Goal: Task Accomplishment & Management: Complete application form

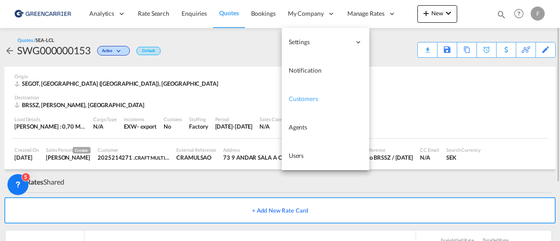
click at [303, 91] on link "Customers" at bounding box center [326, 99] width 88 height 28
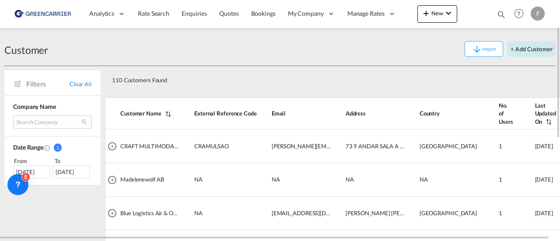
click at [545, 48] on button "+ Add Customer" at bounding box center [532, 49] width 48 height 16
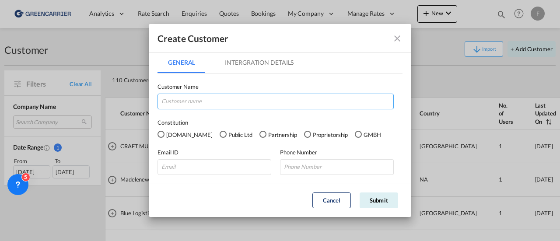
click at [227, 100] on input "GeneralIntergration Details ..." at bounding box center [276, 102] width 236 height 16
click at [397, 39] on md-icon "icon-close fg-AAA8AD" at bounding box center [397, 38] width 11 height 11
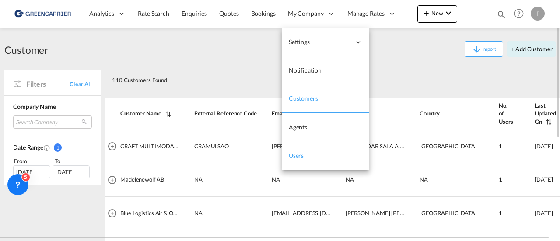
click at [299, 156] on span "Users" at bounding box center [296, 155] width 15 height 7
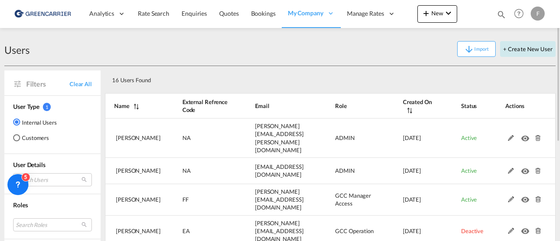
click at [529, 46] on button "+ Create New User" at bounding box center [528, 49] width 56 height 16
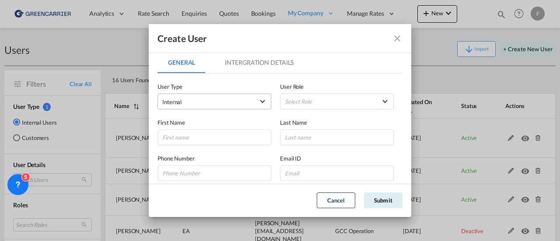
click at [215, 102] on span "Internal" at bounding box center [208, 102] width 92 height 9
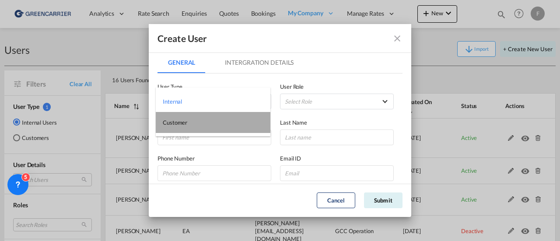
click at [199, 120] on md-option "Customer" at bounding box center [213, 122] width 115 height 21
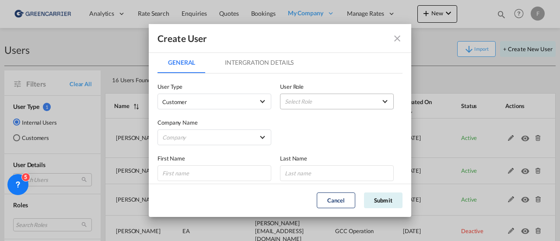
click at [302, 105] on md-select "Select Role" at bounding box center [337, 102] width 114 height 16
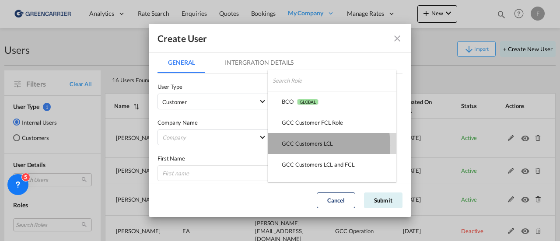
click at [301, 145] on div "GCC Customers LCL USER_DEFINED" at bounding box center [307, 144] width 51 height 8
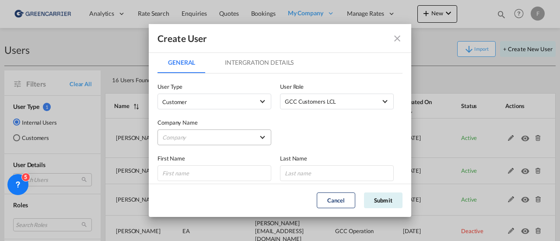
click at [184, 137] on md-select "Company A. Hartrodt [GEOGRAPHIC_DATA] A S AJF Engineer AB Atlantic Integrated F…" at bounding box center [215, 138] width 114 height 16
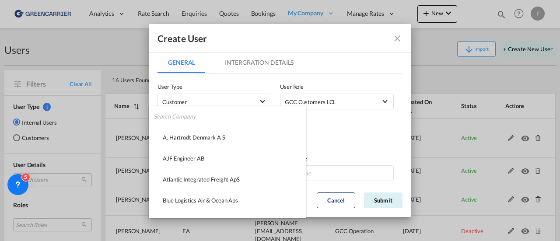
type md-option "9aff5ff0-37b6-11f0-8eb9-4116cc0b94ee"
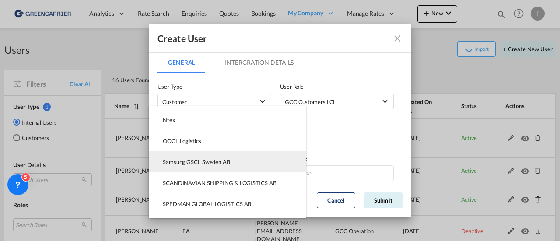
type md-option "7a85c1c0-deea-11ef-a5ce-e527d2faa04d"
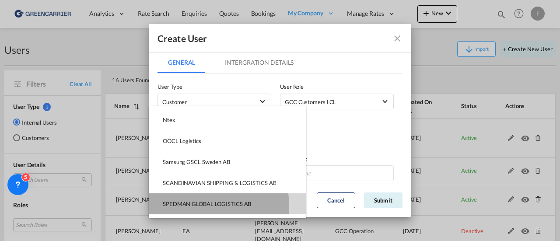
click at [197, 206] on div "SPEDMAN GLOBAL LOGISTICS AB" at bounding box center [207, 204] width 88 height 8
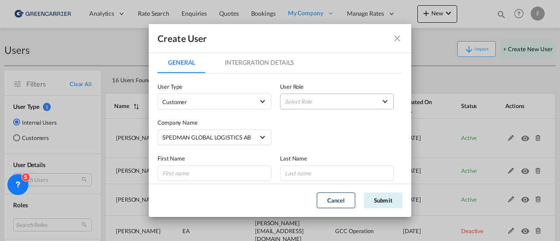
click at [305, 99] on md-select "Select Role" at bounding box center [337, 102] width 114 height 16
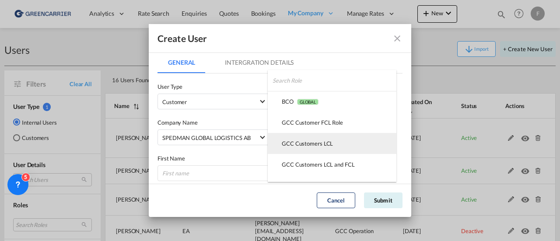
click at [305, 144] on div "GCC Customers LCL USER_DEFINED" at bounding box center [307, 144] width 51 height 8
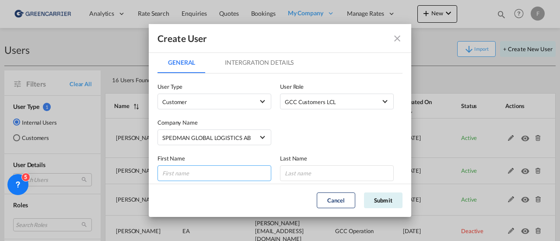
click at [223, 177] on input "GeneralIntergration Details ..." at bounding box center [215, 173] width 114 height 16
type input "[PERSON_NAME]"
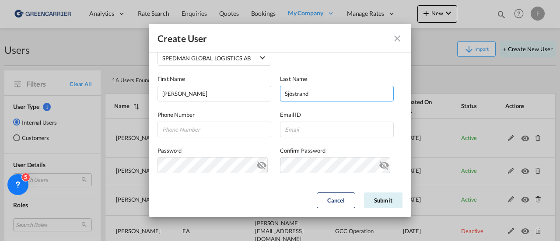
scroll to position [88, 0]
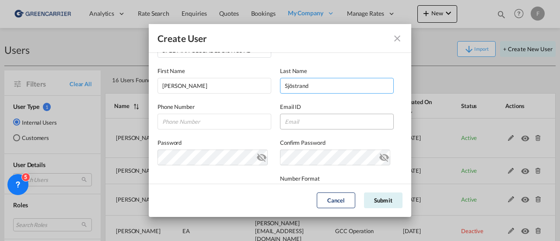
type input "Sjöstrand"
click at [316, 123] on input "GeneralIntergration Details ..." at bounding box center [337, 122] width 114 height 16
click at [219, 120] on input "GeneralIntergration Details ..." at bounding box center [215, 122] width 114 height 16
paste input "[PHONE_NUMBER]"
type input "[PHONE_NUMBER]"
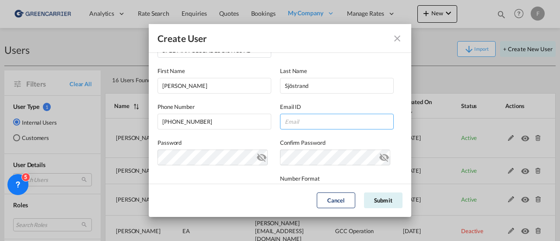
click at [298, 126] on input "GeneralIntergration Details ..." at bounding box center [337, 122] width 114 height 16
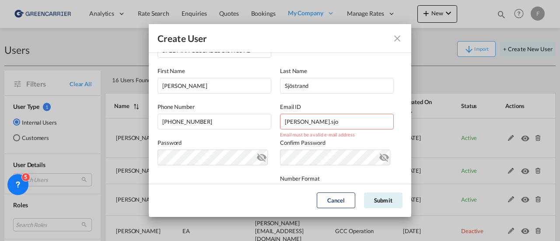
drag, startPoint x: 323, startPoint y: 124, endPoint x: 67, endPoint y: 112, distance: 256.8
click at [323, 124] on input "[PERSON_NAME].sjo" at bounding box center [337, 122] width 114 height 16
drag, startPoint x: 306, startPoint y: 123, endPoint x: 223, endPoint y: 117, distance: 83.4
click at [226, 118] on div "Phone Number [PHONE_NUMBER] Email ID sven.sjo Email must be a valid e-mail addr…" at bounding box center [280, 112] width 245 height 36
paste input "[PERSON_NAME][EMAIL_ADDRESS][DOMAIN_NAME]"
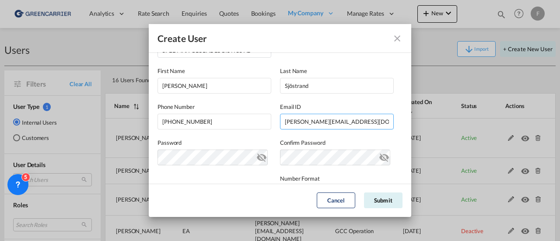
type input "[PERSON_NAME][EMAIL_ADDRESS][DOMAIN_NAME]"
click at [257, 156] on md-icon "icon-eye-off" at bounding box center [262, 156] width 11 height 11
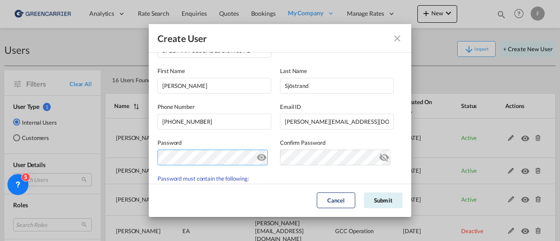
click at [141, 158] on div "Create User General Intergration Details General Intergration Details User Type…" at bounding box center [280, 120] width 560 height 241
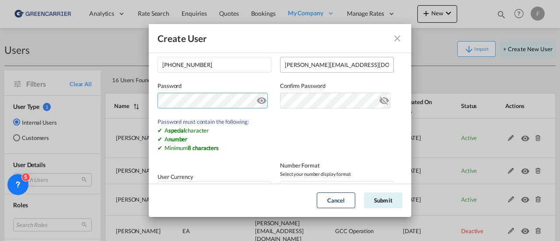
scroll to position [175, 0]
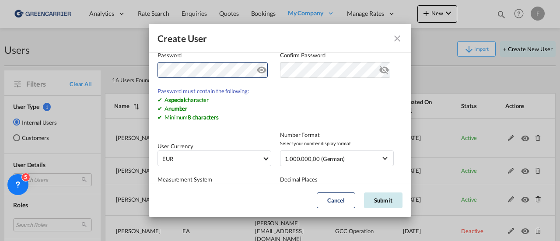
click at [390, 200] on button "Submit" at bounding box center [383, 201] width 39 height 16
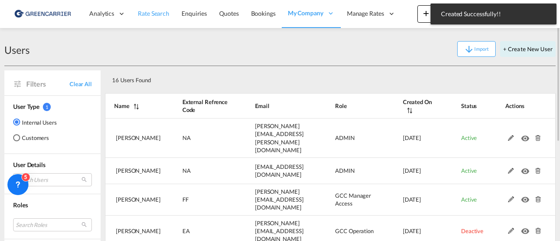
click at [164, 14] on span "Rate Search" at bounding box center [154, 13] width 32 height 7
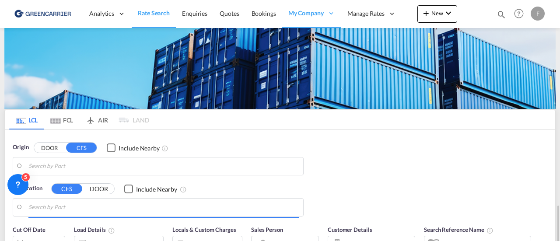
type input "[GEOGRAPHIC_DATA] ([GEOGRAPHIC_DATA]), [GEOGRAPHIC_DATA]"
type input "Santos, BRSSZ"
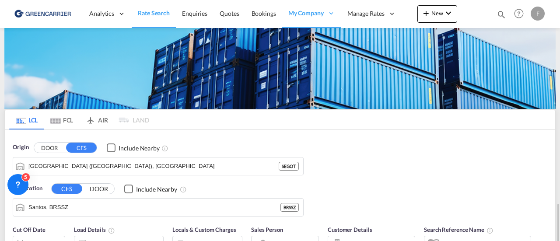
scroll to position [131, 0]
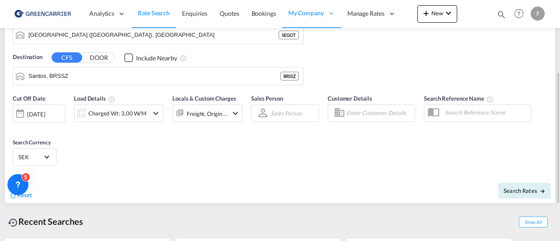
click at [353, 118] on input "Enter Customer Details" at bounding box center [380, 112] width 66 height 13
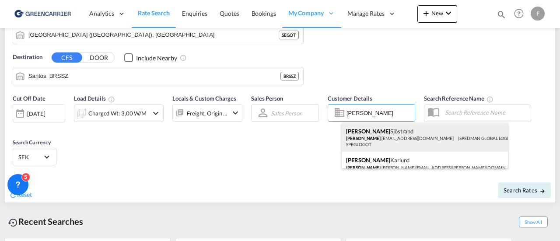
click at [370, 136] on div "[PERSON_NAME] [PERSON_NAME] .[PERSON_NAME][EMAIL_ADDRESS][DOMAIN_NAME] | SPEDMA…" at bounding box center [425, 137] width 166 height 29
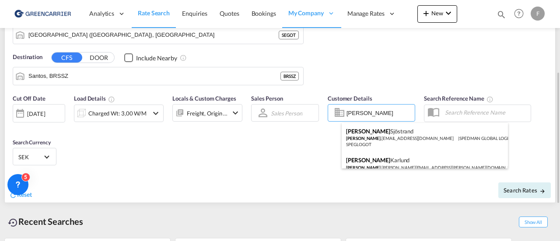
type input "SPEDMAN GLOBAL LOGISTICS AB, [PERSON_NAME], [PERSON_NAME][EMAIL_ADDRESS][DOMAIN…"
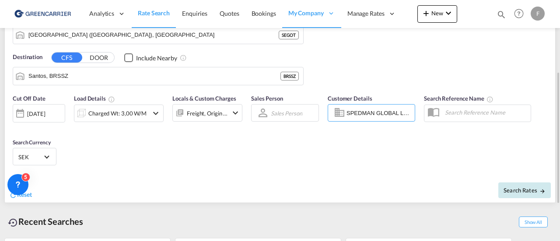
click at [541, 194] on button "Search Rates" at bounding box center [525, 191] width 53 height 16
type input "SEGOT to BRSSZ / [DATE]"
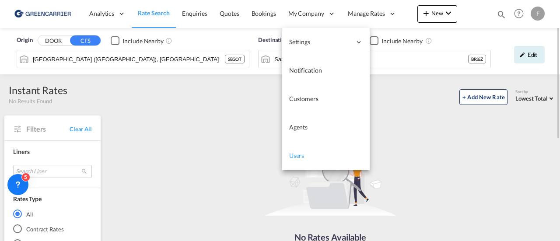
click at [300, 153] on span "Users" at bounding box center [296, 155] width 15 height 7
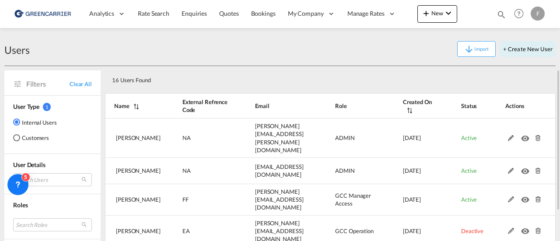
scroll to position [88, 0]
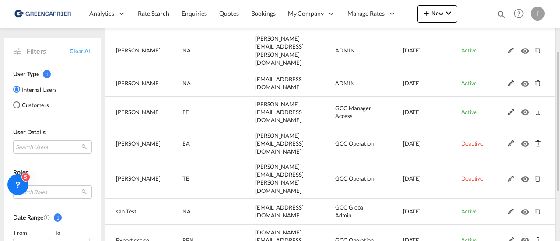
click at [37, 108] on md-radio-button "Customers" at bounding box center [35, 105] width 44 height 9
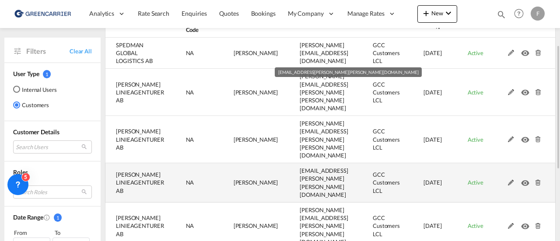
scroll to position [0, 0]
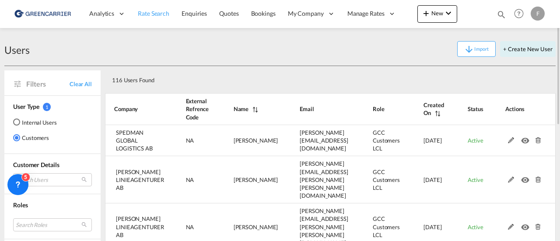
click at [161, 15] on span "Rate Search" at bounding box center [154, 13] width 32 height 7
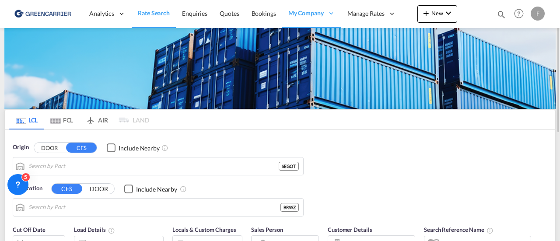
type input "[GEOGRAPHIC_DATA] ([GEOGRAPHIC_DATA]), [GEOGRAPHIC_DATA]"
type input "Santos, BRSSZ"
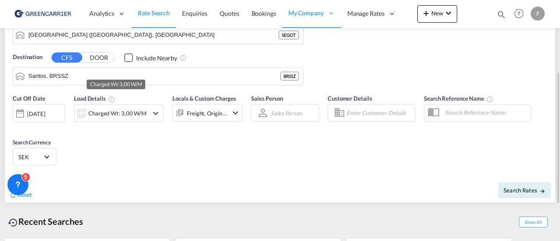
scroll to position [88, 0]
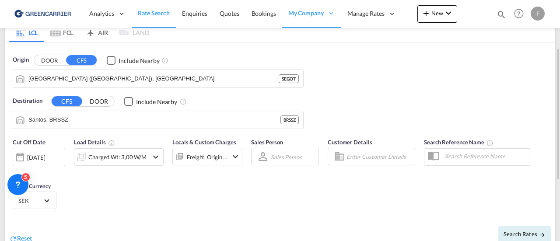
click at [358, 156] on input "Enter Customer Details" at bounding box center [380, 156] width 66 height 13
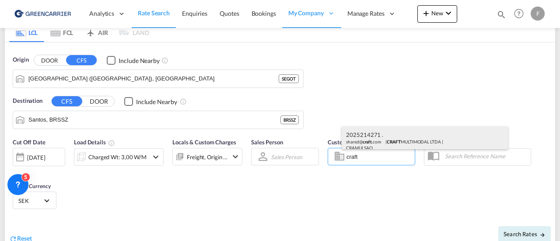
click at [362, 142] on div "2025214271 . shared@ craft .com | CRAFT MULTIMODAL LTDA | CRAMULSAO" at bounding box center [425, 141] width 166 height 29
type input "CRAFT MULTIMODAL LTDA, 2025214271 ., [EMAIL_ADDRESS][DOMAIN_NAME]"
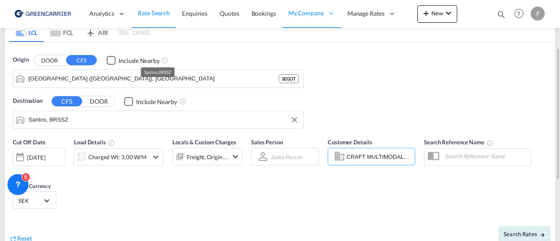
click at [121, 124] on input "Santos, BRSSZ" at bounding box center [163, 119] width 271 height 13
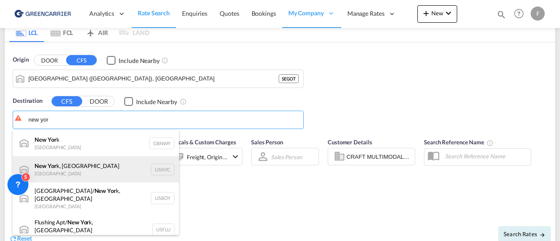
click at [83, 162] on div "New Yor k, [GEOGRAPHIC_DATA] [GEOGRAPHIC_DATA] USNYC" at bounding box center [96, 169] width 166 height 26
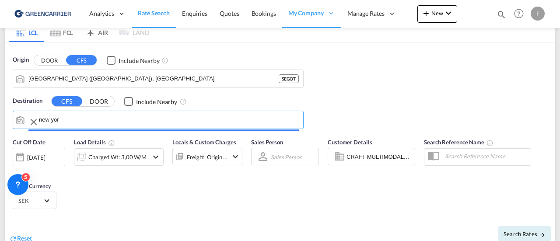
type input "[US_STATE], [GEOGRAPHIC_DATA], USNYC"
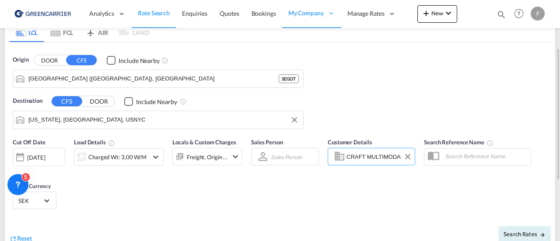
click at [370, 156] on input "CRAFT MULTIMODAL LTDA, 2025214271 ., [EMAIL_ADDRESS][DOMAIN_NAME]" at bounding box center [380, 156] width 66 height 13
click at [410, 158] on button "Clear Input" at bounding box center [407, 156] width 13 height 13
click at [363, 159] on input "Enter Customer Details" at bounding box center [380, 156] width 66 height 13
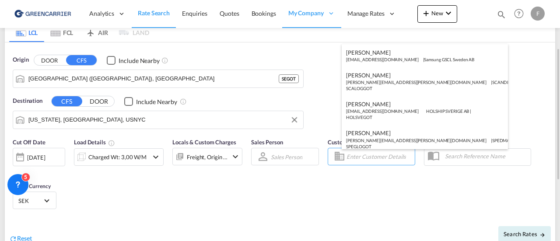
type input "w"
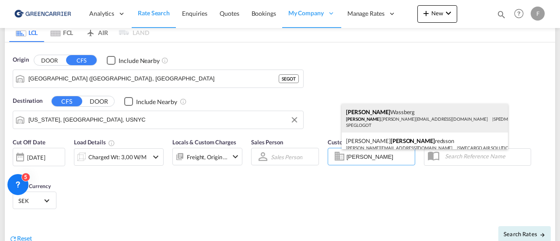
click at [370, 118] on div "[PERSON_NAME] alf .[PERSON_NAME][EMAIL_ADDRESS][DOMAIN_NAME] | SPEDMAN GLOBAL L…" at bounding box center [425, 118] width 166 height 29
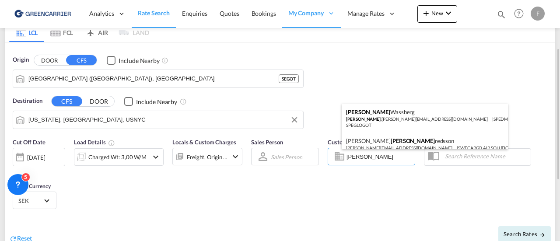
type input "SPEDMAN GLOBAL LOGISTICS AB, [PERSON_NAME], [EMAIL_ADDRESS][PERSON_NAME][DOMAIN…"
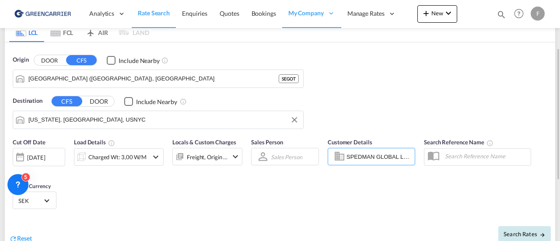
click at [531, 231] on span "Search Rates" at bounding box center [525, 234] width 42 height 7
type input "SEGOT to USNYC / [DATE]"
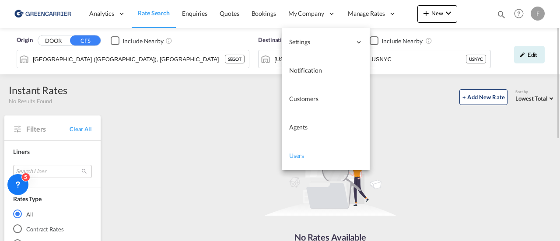
drag, startPoint x: 292, startPoint y: 160, endPoint x: 290, endPoint y: 155, distance: 5.1
click at [292, 160] on span "Users" at bounding box center [296, 155] width 15 height 9
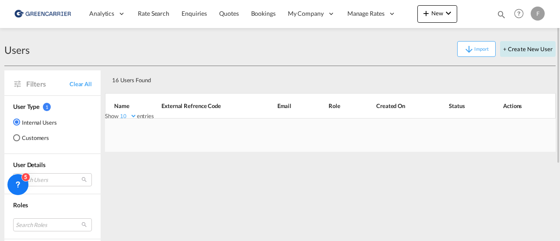
click at [528, 48] on button "+ Create New User" at bounding box center [528, 49] width 56 height 16
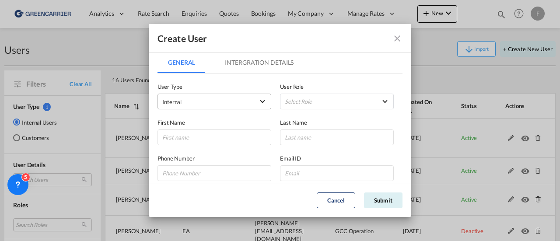
click at [228, 103] on span "Internal" at bounding box center [208, 102] width 92 height 9
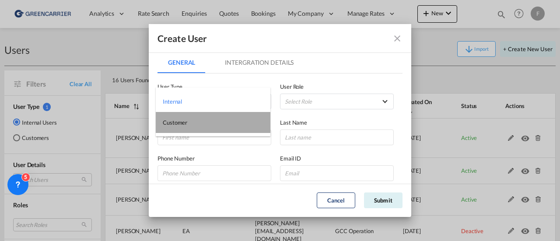
click at [208, 127] on md-option "Customer" at bounding box center [213, 122] width 115 height 21
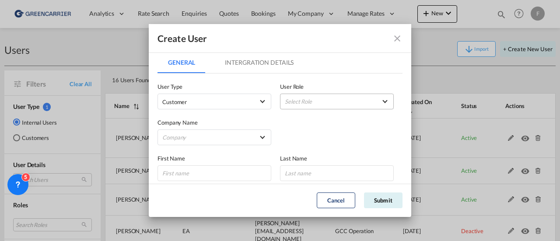
click at [305, 105] on md-select "Select Role BCO GLOBAL GCC Customer FCL Role USER_DEFINED GCC Customers LCL USE…" at bounding box center [337, 102] width 114 height 16
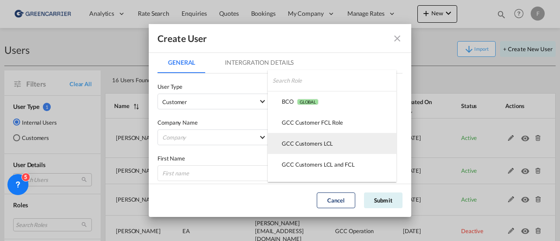
click at [309, 142] on div "GCC Customers LCL USER_DEFINED" at bounding box center [307, 144] width 51 height 8
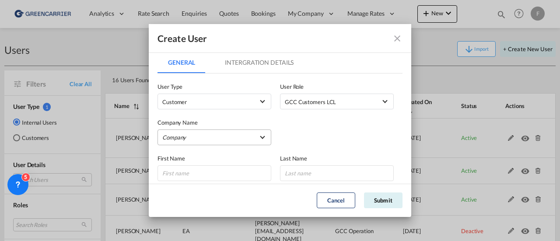
click at [234, 139] on md-select "Company A. Hartrodt [GEOGRAPHIC_DATA] A S AJF Engineer AB Atlantic Integrated F…" at bounding box center [215, 138] width 114 height 16
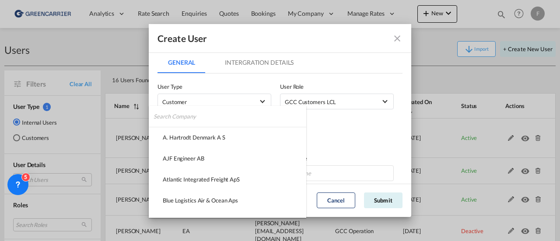
type md-option "9aff5ff0-37b6-11f0-8eb9-4116cc0b94ee"
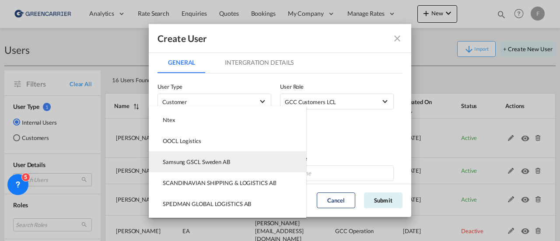
type md-option "7a85c1c0-deea-11ef-a5ce-e527d2faa04d"
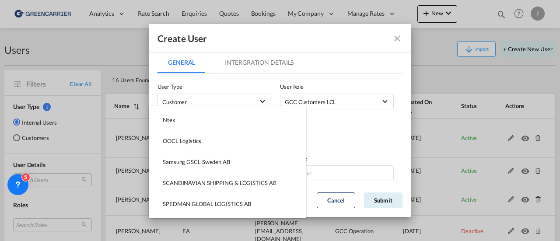
type md-option "cbf16f20-e916-11ef-a9af-1fb9d4610374"
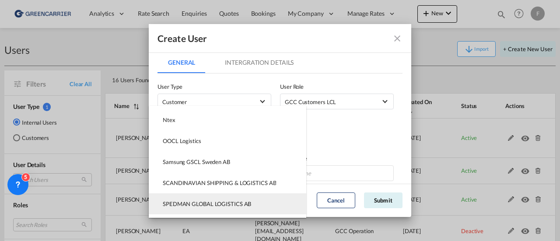
type md-option "fd78d2f0-d33a-11ef-a446-3d86cd96ce5e"
click at [217, 205] on div "SPEDMAN GLOBAL LOGISTICS AB" at bounding box center [207, 204] width 88 height 8
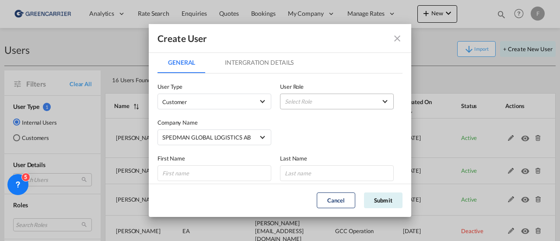
click at [345, 100] on md-select "Select Role" at bounding box center [337, 102] width 114 height 16
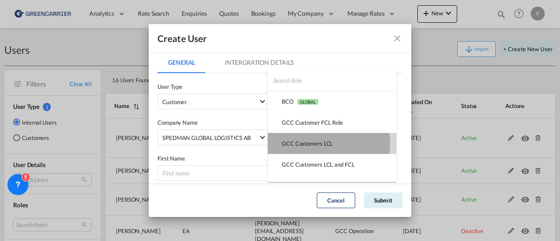
click at [327, 144] on div "GCC Customers LCL USER_DEFINED" at bounding box center [307, 144] width 51 height 8
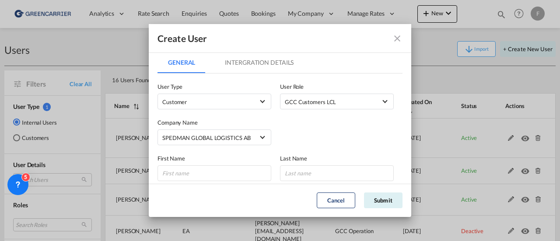
scroll to position [44, 0]
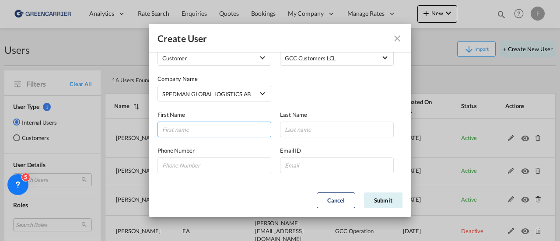
click at [234, 132] on input "GeneralIntergration Details ..." at bounding box center [215, 130] width 114 height 16
type input "[PERSON_NAME]"
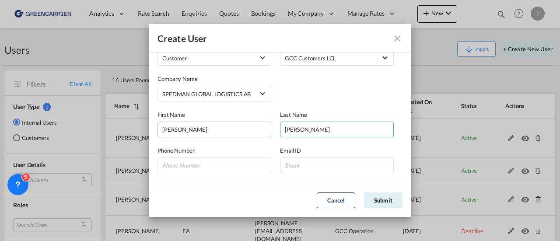
type input "[PERSON_NAME]"
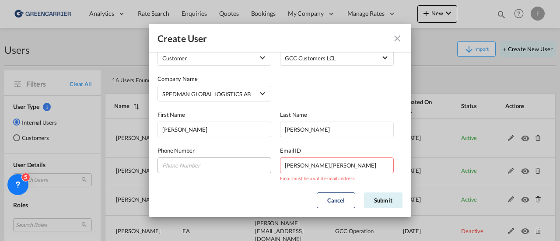
drag, startPoint x: 332, startPoint y: 169, endPoint x: 242, endPoint y: 169, distance: 90.6
click at [242, 169] on div "Phone Number Email ID alexander.[PERSON_NAME] Email must be a valid e-mail addr…" at bounding box center [280, 155] width 245 height 36
paste input "[PERSON_NAME][EMAIL_ADDRESS][PERSON_NAME][DOMAIN_NAME]"
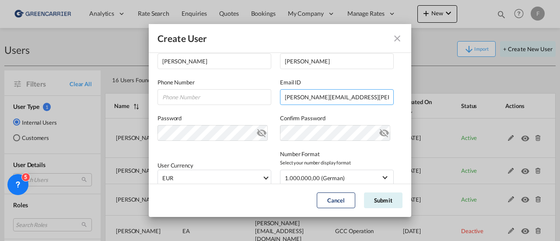
scroll to position [131, 0]
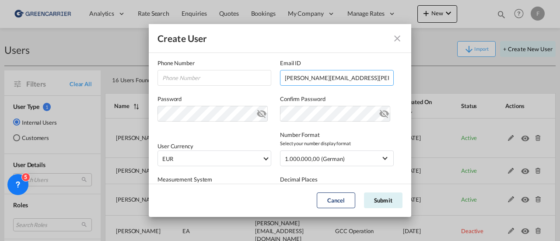
type input "[PERSON_NAME][EMAIL_ADDRESS][PERSON_NAME][DOMAIN_NAME]"
click at [257, 114] on md-icon "icon-eye-off" at bounding box center [262, 112] width 11 height 11
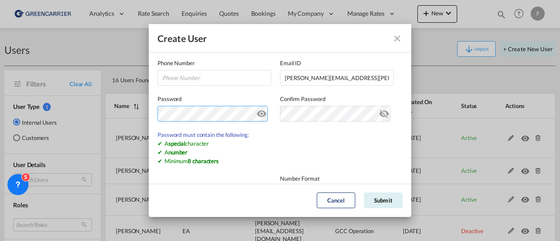
click at [109, 105] on div "Create User General Intergration Details General Intergration Details User Type…" at bounding box center [280, 120] width 560 height 241
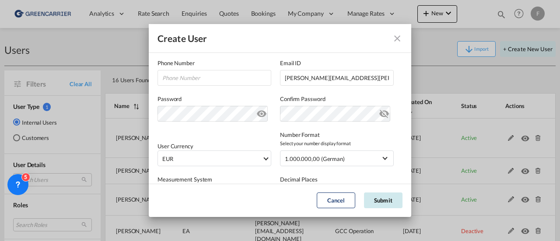
click at [388, 201] on button "Submit" at bounding box center [383, 201] width 39 height 16
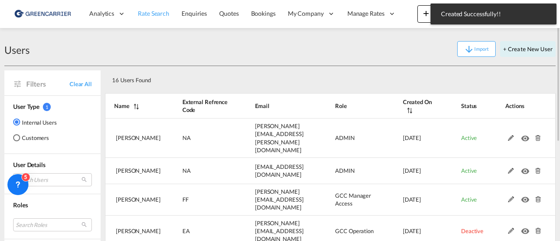
click at [148, 11] on span "Rate Search" at bounding box center [154, 13] width 32 height 7
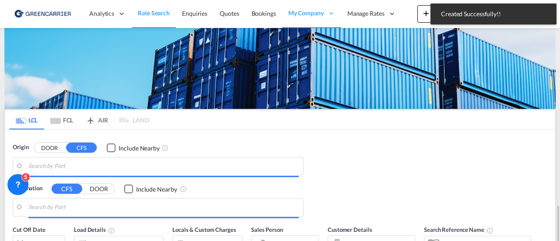
scroll to position [131, 0]
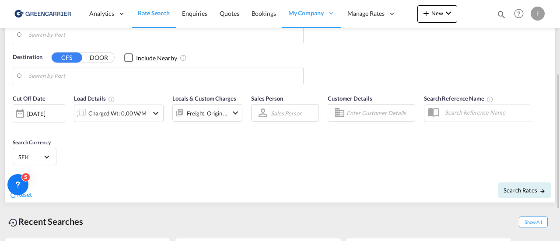
type input "[GEOGRAPHIC_DATA] ([GEOGRAPHIC_DATA]), [GEOGRAPHIC_DATA]"
type input "[US_STATE], [GEOGRAPHIC_DATA], USNYC"
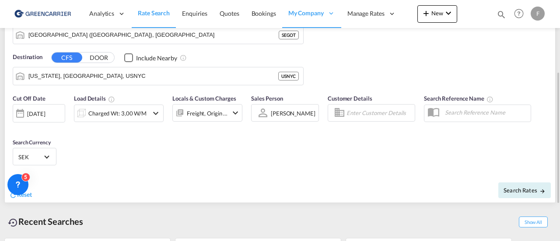
click at [356, 112] on input "Enter Customer Details" at bounding box center [380, 112] width 66 height 13
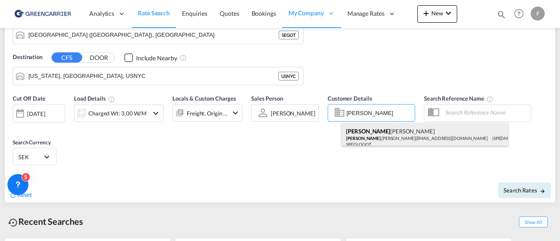
click at [368, 135] on div "[PERSON_NAME] [PERSON_NAME] .[PERSON_NAME][EMAIL_ADDRESS][DOMAIN_NAME] | SPEDMA…" at bounding box center [425, 137] width 166 height 29
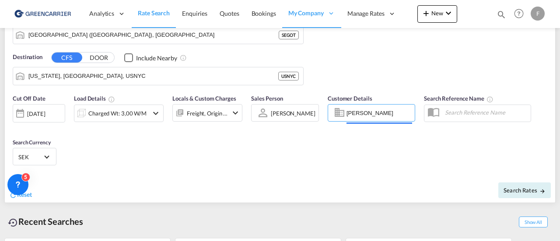
type input "SPEDMAN GLOBAL LOGISTICS AB, [PERSON_NAME], [PERSON_NAME][EMAIL_ADDRESS][PERSON…"
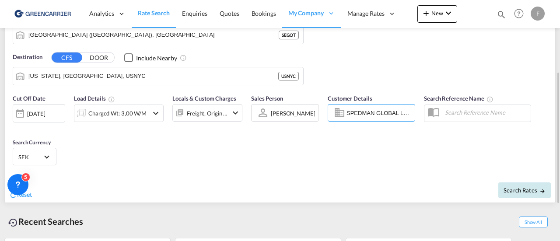
click at [511, 191] on span "Search Rates" at bounding box center [525, 190] width 42 height 7
type input "SEGOT to USNYC / [DATE]"
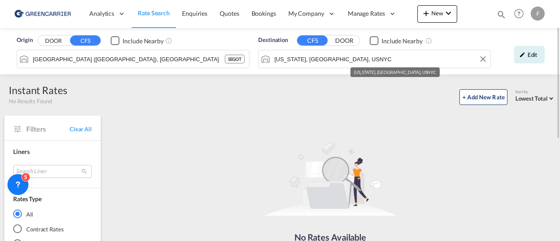
click at [312, 59] on input "[US_STATE], [GEOGRAPHIC_DATA], USNYC" at bounding box center [380, 59] width 212 height 13
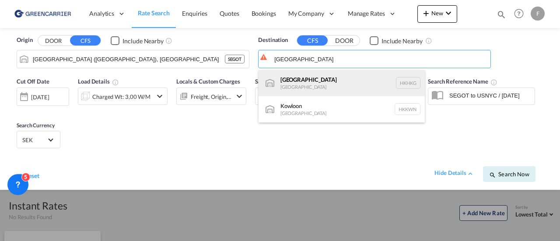
click at [326, 78] on div "[GEOGRAPHIC_DATA] [GEOGRAPHIC_DATA] [GEOGRAPHIC_DATA]" at bounding box center [342, 83] width 166 height 26
type input "[GEOGRAPHIC_DATA], HKHKG"
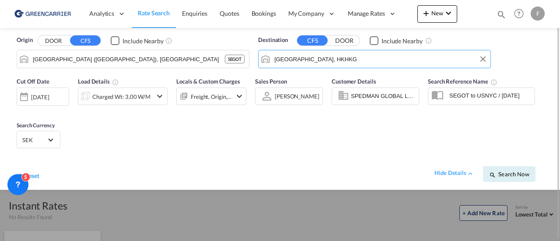
click at [522, 96] on input "SEGOT to USNYC / [DATE]" at bounding box center [490, 95] width 90 height 13
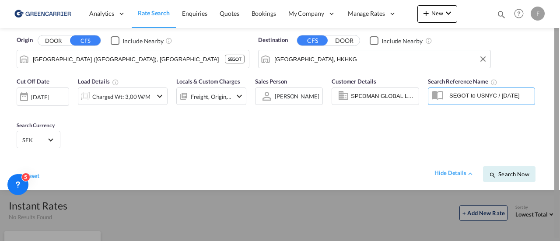
drag, startPoint x: 450, startPoint y: 97, endPoint x: 560, endPoint y: 88, distance: 110.6
click at [560, 88] on md-content "Analytics Reports Dashboard Rate Search Enquiries Quotes Bookings" at bounding box center [280, 120] width 560 height 241
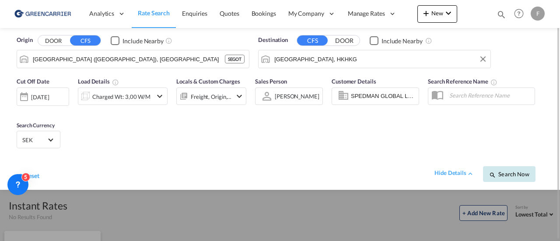
click at [504, 171] on span "Search Now" at bounding box center [509, 174] width 40 height 7
type input "SEGOT to HKHKG / [DATE]"
